Goal: Task Accomplishment & Management: Complete application form

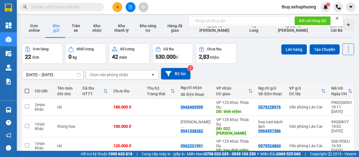
click at [116, 5] on icon "plus" at bounding box center [117, 7] width 4 height 4
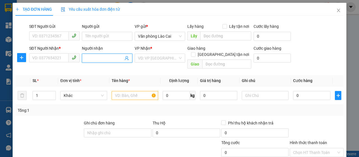
click at [97, 60] on input "Người nhận" at bounding box center [104, 58] width 38 height 6
type input "h"
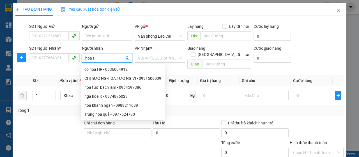
type input "hoa tu"
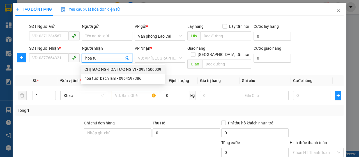
click at [114, 67] on div "CHỊ hƯƠNG-HOA TƯỜNG VI - 0931506039" at bounding box center [122, 69] width 77 height 6
type input "0931506039"
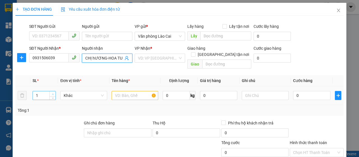
type input "CHỊ hƯƠNG-HOA TƯỜNG VI"
click at [53, 92] on span "up" at bounding box center [52, 93] width 3 height 3
type input "2"
click at [125, 91] on input "text" at bounding box center [135, 95] width 47 height 9
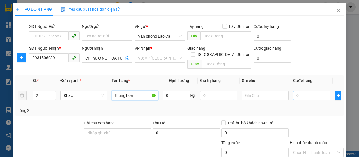
type input "thùng hoa"
click at [293, 91] on input "0" at bounding box center [311, 95] width 37 height 9
click at [294, 91] on input "0" at bounding box center [311, 95] width 37 height 9
click at [293, 91] on input "0" at bounding box center [311, 95] width 37 height 9
type input "50"
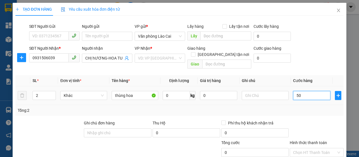
type input "50"
type input "500"
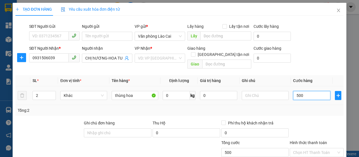
type input "5.000"
type input "50.000"
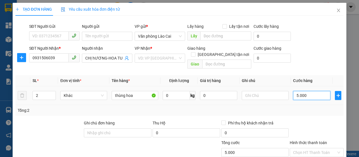
type input "50.000"
type input "500.000"
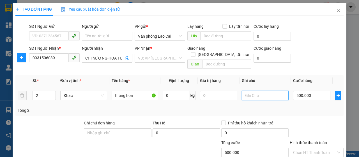
click at [254, 91] on input "text" at bounding box center [265, 95] width 47 height 9
type input "0797106228"
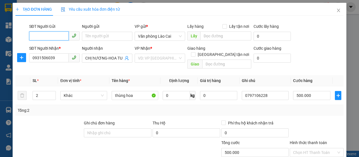
click at [50, 36] on input "SĐT Người Gửi" at bounding box center [49, 35] width 40 height 9
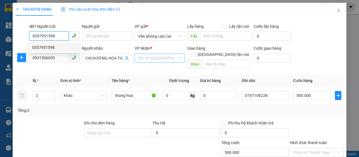
type input "0357951598"
click at [147, 59] on input "search" at bounding box center [158, 58] width 40 height 8
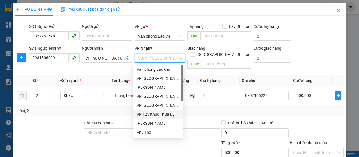
click at [154, 113] on div "VP 125 Khúc Thừa Dụ" at bounding box center [157, 114] width 43 height 6
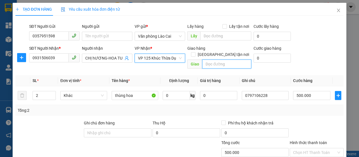
click at [212, 59] on input "text" at bounding box center [226, 63] width 49 height 9
type input "v"
type input "h"
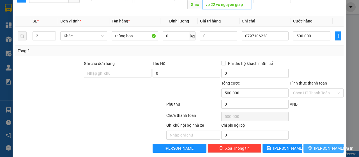
type input "vp 22 võ nguyên giáp"
click at [322, 145] on span "[PERSON_NAME] và In" at bounding box center [333, 148] width 39 height 6
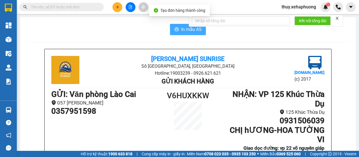
click at [178, 30] on button "In mẫu A5" at bounding box center [188, 29] width 36 height 11
click at [186, 30] on span "In mẫu A5" at bounding box center [191, 29] width 20 height 7
